Goal: Transaction & Acquisition: Purchase product/service

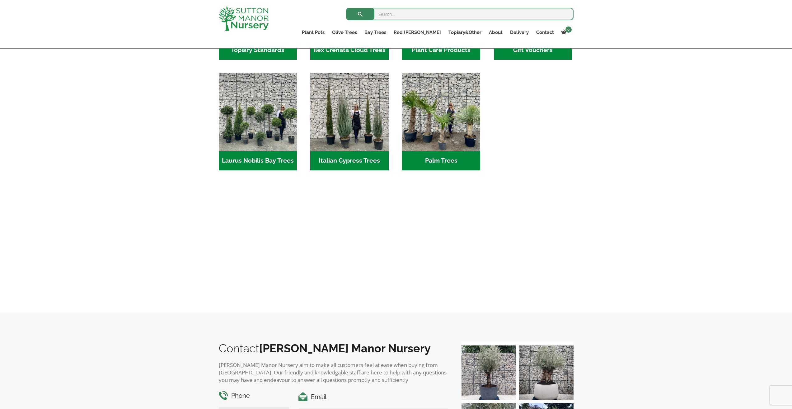
scroll to position [484, 0]
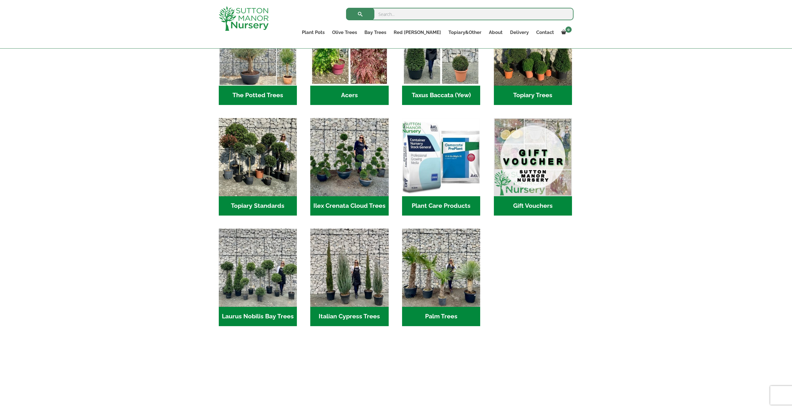
click at [125, 1] on div "Search for: Plant Pots Resin Bonded Pots The Milan Pots The Capri Pots The Brun…" at bounding box center [396, 24] width 792 height 49
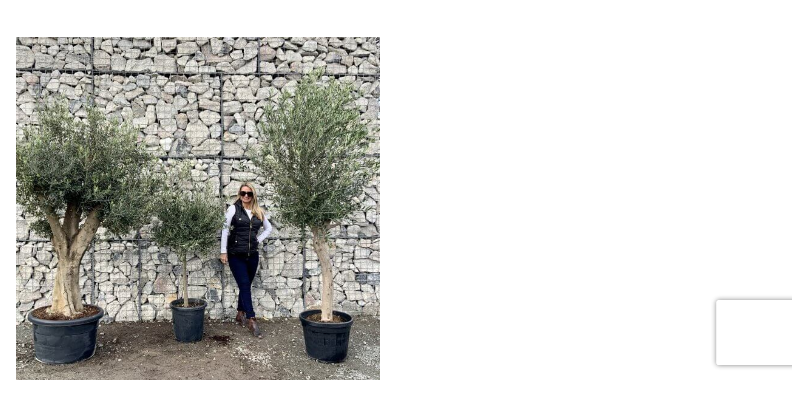
scroll to position [522, 0]
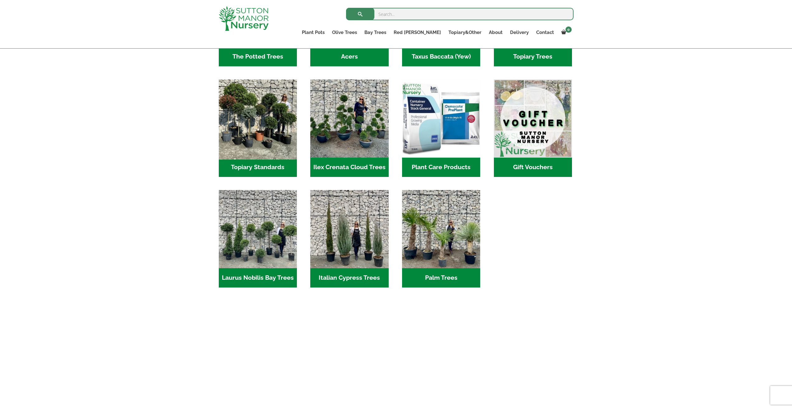
click at [261, 115] on img "Visit product category Topiary Standards" at bounding box center [258, 118] width 82 height 82
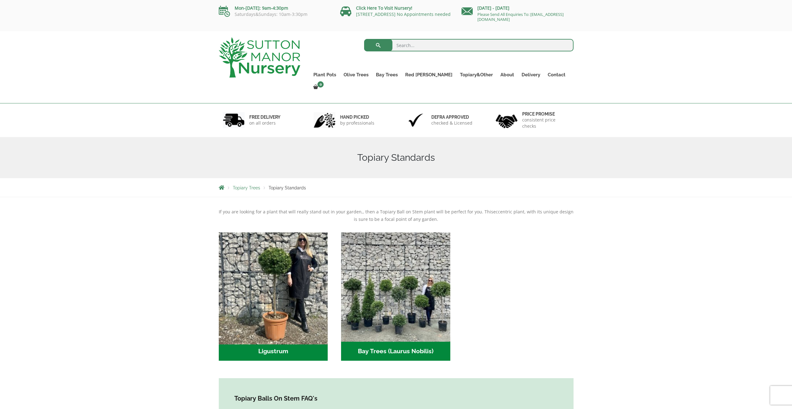
click at [314, 279] on img "Visit product category Ligustrum" at bounding box center [273, 286] width 115 height 115
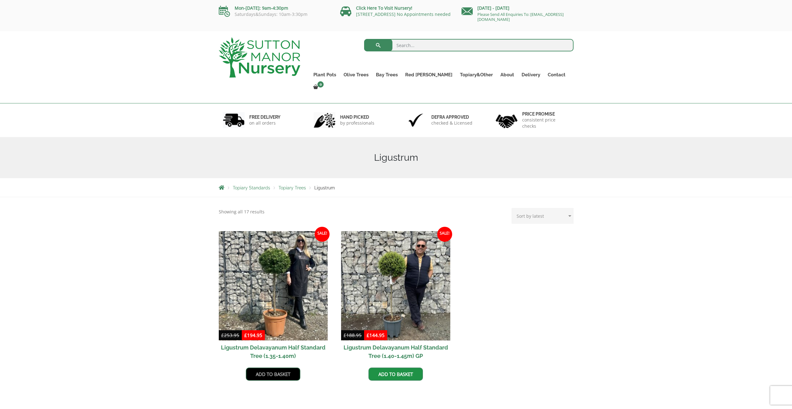
click at [280, 367] on link "Add to basket" at bounding box center [273, 373] width 54 height 13
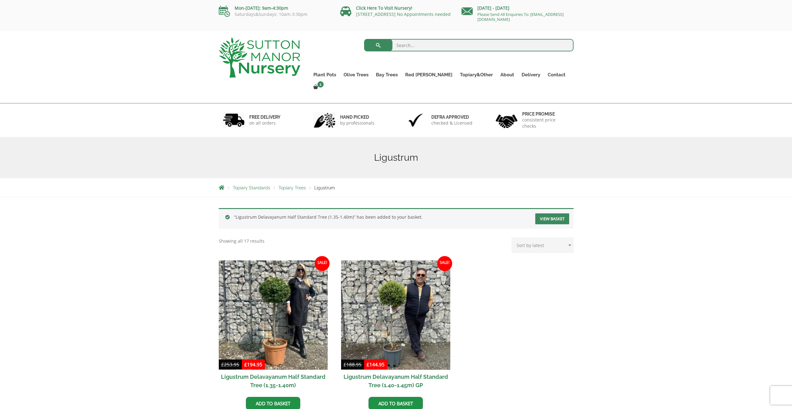
click at [557, 212] on div "“Ligustrum Delavayanum Half Standard Tree (1.35-1.40m)” has been added to your …" at bounding box center [396, 218] width 355 height 21
click at [555, 213] on link "View basket" at bounding box center [553, 218] width 34 height 11
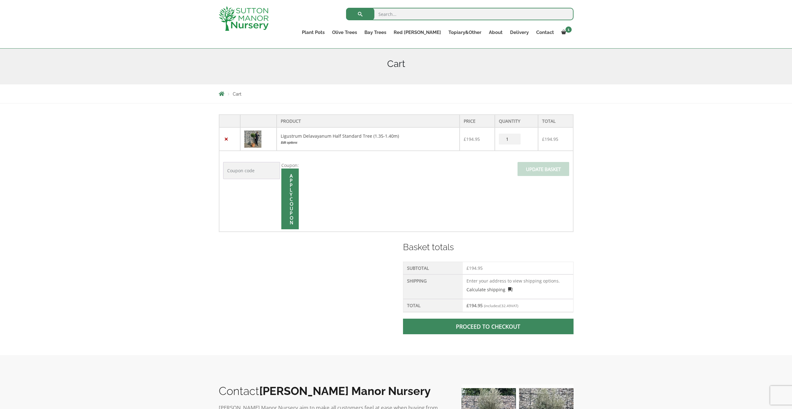
scroll to position [187, 0]
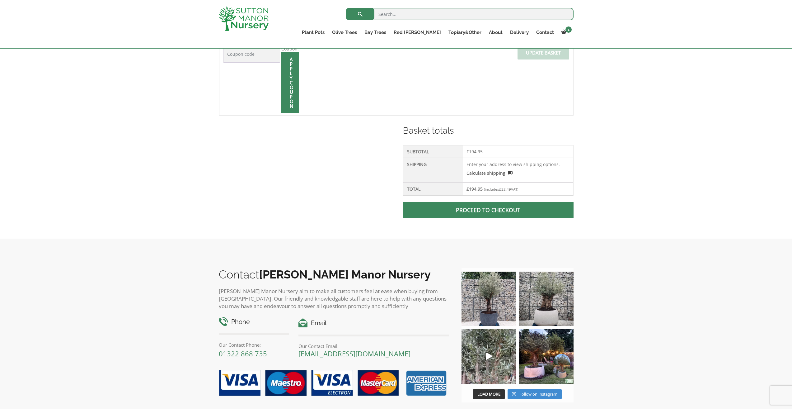
click at [493, 215] on link "Proceed to checkout" at bounding box center [488, 210] width 170 height 16
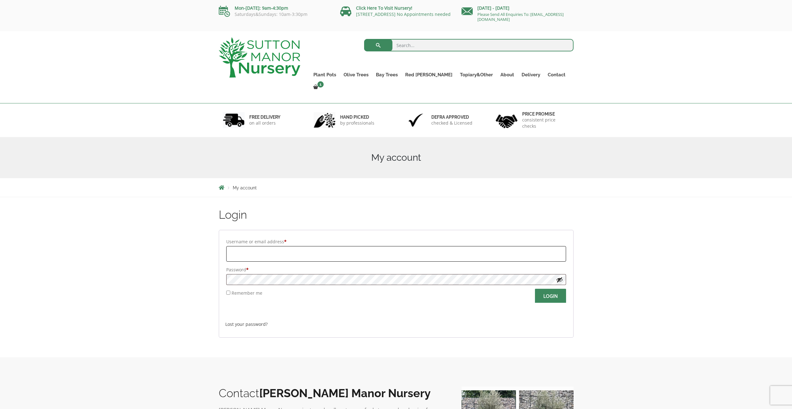
click at [290, 246] on input "Username or email address *" at bounding box center [396, 254] width 340 height 16
paste input "emma-krol"
click at [551, 298] on span at bounding box center [551, 298] width 0 height 0
click at [548, 289] on input "Login" at bounding box center [550, 296] width 31 height 14
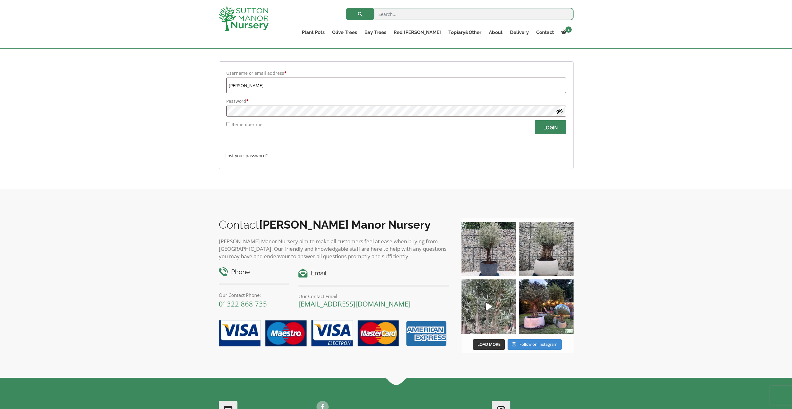
scroll to position [92, 0]
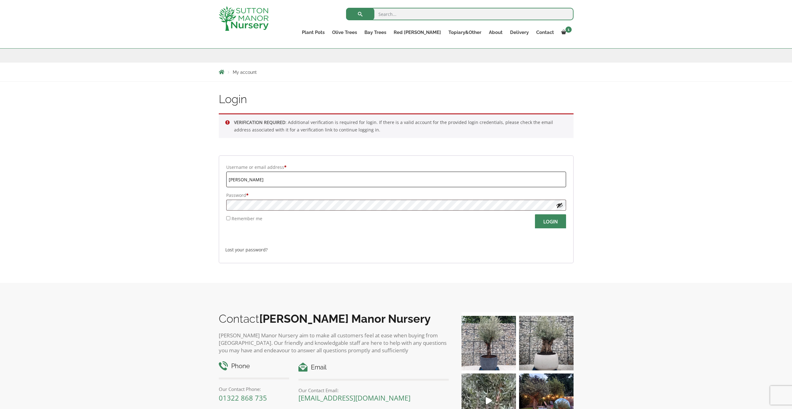
drag, startPoint x: 260, startPoint y: 181, endPoint x: 156, endPoint y: 165, distance: 105.2
click at [170, 167] on div "Login VERIFICATION REQUIRED : Additional verification is required for login. If…" at bounding box center [396, 182] width 792 height 201
paste input "Alfredblerb"
type input "Alfredblerb"
click at [169, 194] on div "Login VERIFICATION REQUIRED : Additional verification is required for login. If…" at bounding box center [396, 182] width 792 height 201
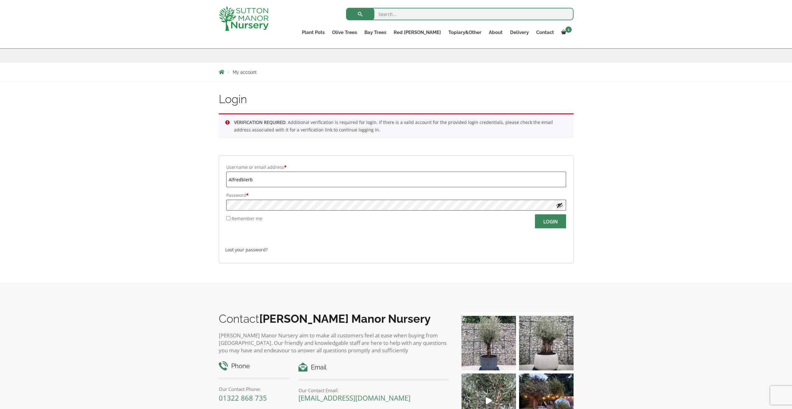
click at [551, 223] on span at bounding box center [551, 223] width 0 height 0
click at [617, 224] on div "Login VERIFICATION REQUIRED : Additional verification is required for login. If…" at bounding box center [396, 182] width 792 height 201
click at [550, 223] on input "Login" at bounding box center [550, 221] width 31 height 14
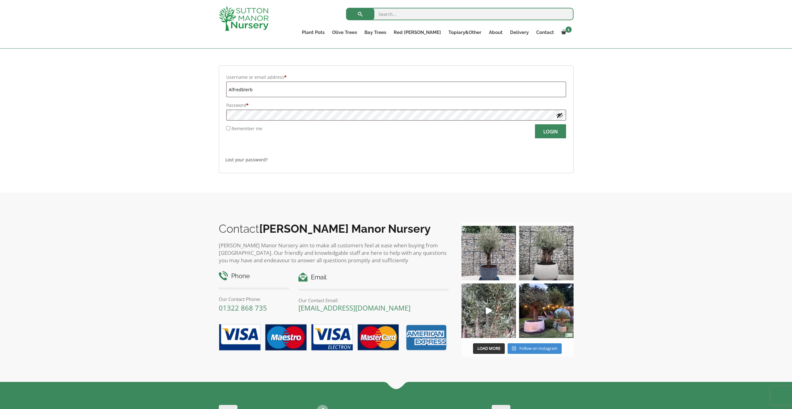
scroll to position [81, 0]
